Goal: Transaction & Acquisition: Purchase product/service

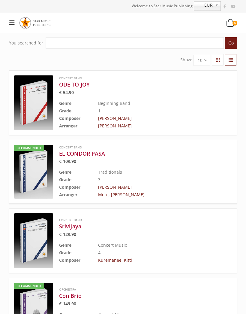
click at [17, 29] on div at bounding box center [31, 22] width 44 height 15
click at [13, 24] on icon at bounding box center [11, 23] width 5 height 6
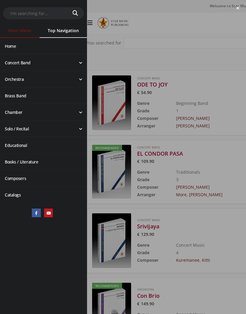
click at [26, 15] on input "text" at bounding box center [34, 13] width 63 height 11
type input "[DEMOGRAPHIC_DATA]"
click at [75, 13] on button "submit" at bounding box center [75, 13] width 18 height 12
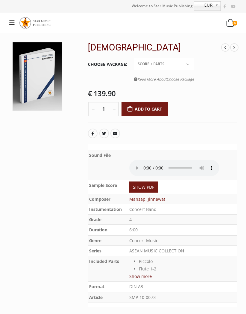
click at [139, 61] on select "Conductor Score PDF File Score + Parts Score + Parts + PDF File" at bounding box center [164, 64] width 60 height 13
click at [145, 63] on select "Conductor Score PDF File Score + Parts Score + Parts + PDF File" at bounding box center [164, 64] width 60 height 13
click at [142, 64] on select "Conductor Score PDF File Score + Parts Score + Parts + PDF File" at bounding box center [164, 64] width 60 height 13
click at [143, 65] on select "Conductor Score PDF File Score + Parts Score + Parts + PDF File" at bounding box center [164, 64] width 60 height 13
click at [182, 62] on select "Conductor Score PDF File Score + Parts Score + Parts + PDF File" at bounding box center [164, 64] width 60 height 13
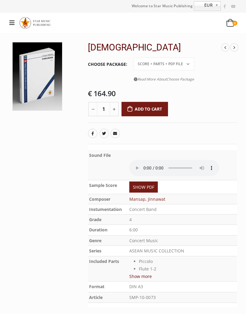
click at [181, 68] on select "Conductor Score PDF File Score + Parts Score + Parts + PDF File" at bounding box center [164, 64] width 60 height 13
click at [170, 60] on select "Conductor Score PDF File Score + Parts Score + Parts + PDF File" at bounding box center [164, 64] width 60 height 13
click at [173, 70] on select "Conductor Score PDF File Score + Parts Score + Parts + PDF File" at bounding box center [164, 64] width 60 height 13
click at [183, 65] on select "Conductor Score PDF File Score + Parts Score + Parts + PDF File" at bounding box center [164, 64] width 60 height 13
select select "set-price"
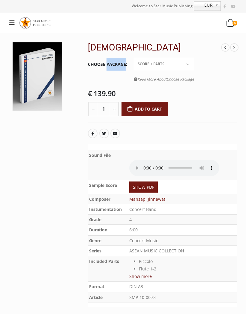
click at [93, 96] on bdi "€ 139.90" at bounding box center [102, 93] width 28 height 10
click at [103, 95] on bdi "€ 139.90" at bounding box center [102, 93] width 28 height 10
